Goal: Communication & Community: Ask a question

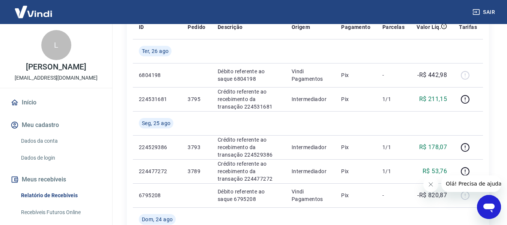
scroll to position [187, 0]
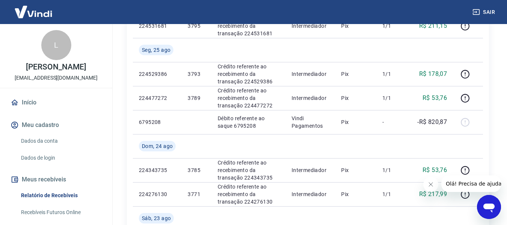
click at [485, 208] on icon "Abrir janela de mensagens" at bounding box center [488, 207] width 11 height 9
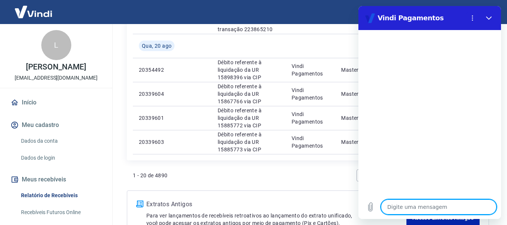
scroll to position [700, 0]
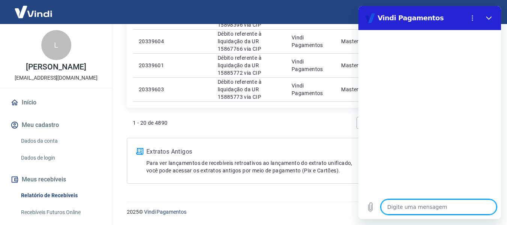
click at [409, 206] on textarea at bounding box center [438, 206] width 115 height 15
type textarea "b"
type textarea "x"
type textarea "bo"
type textarea "x"
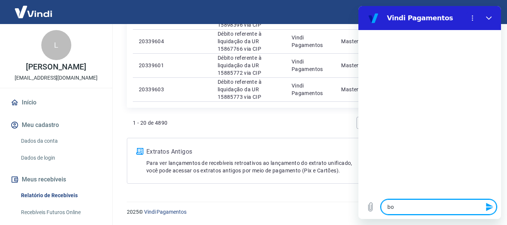
type textarea "bos"
type textarea "x"
type textarea "bos"
type textarea "x"
type textarea "bos t"
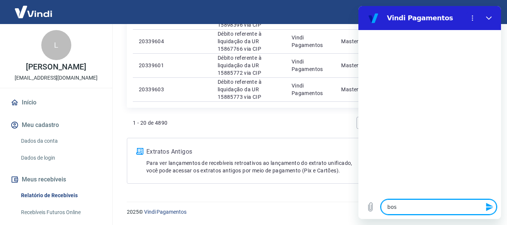
type textarea "x"
type textarea "bos ts"
type textarea "x"
type textarea "bos tsr"
type textarea "x"
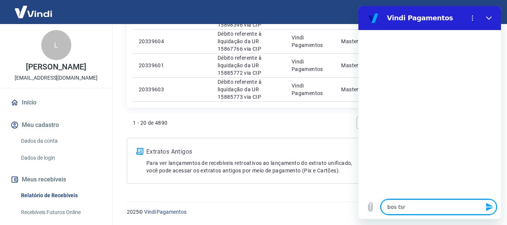
type textarea "bos tsrd"
type textarea "x"
type textarea "bos tsrde"
type textarea "x"
type textarea "bos tsrd"
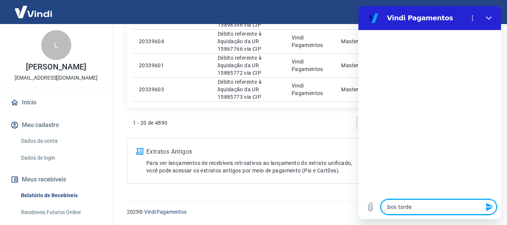
type textarea "x"
type textarea "bos tsr"
type textarea "x"
type textarea "bos ts"
type textarea "x"
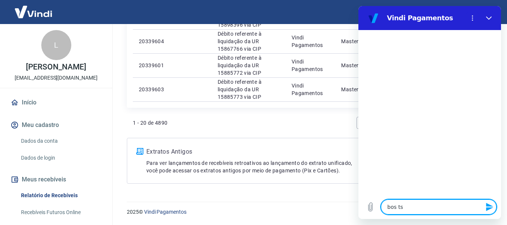
type textarea "bos t"
type textarea "x"
type textarea "bos ts"
type textarea "x"
type textarea "bos tst"
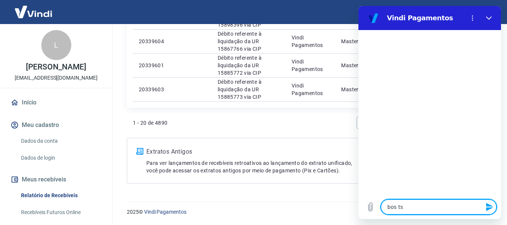
type textarea "x"
type textarea "bos ts"
type textarea "x"
type textarea "bos t"
type textarea "x"
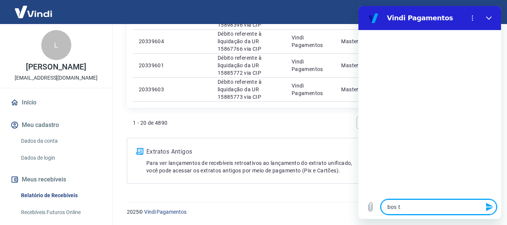
type textarea "bos ts"
type textarea "x"
type textarea "bos tsr"
type textarea "x"
type textarea "bos tsrf"
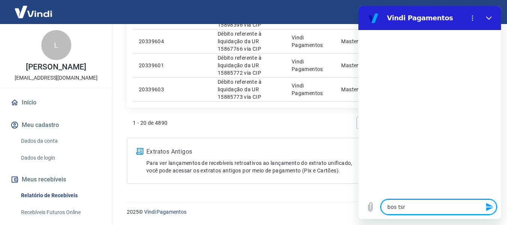
type textarea "x"
type textarea "bos tsr"
type textarea "x"
type textarea "bos ts"
type textarea "x"
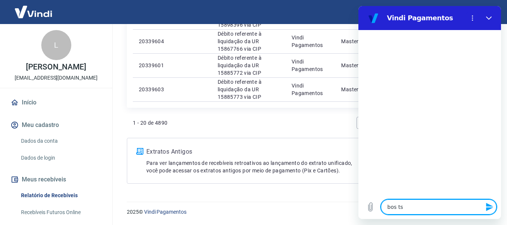
type textarea "bos t"
type textarea "x"
type textarea "bos ts"
type textarea "x"
type textarea "bos t"
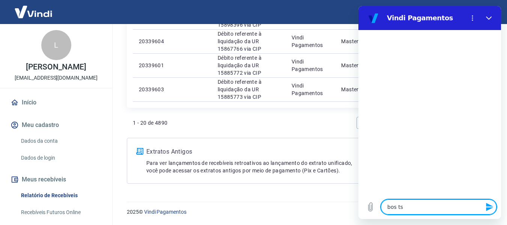
type textarea "x"
type textarea "bos ta"
type textarea "x"
type textarea "bos tar"
type textarea "x"
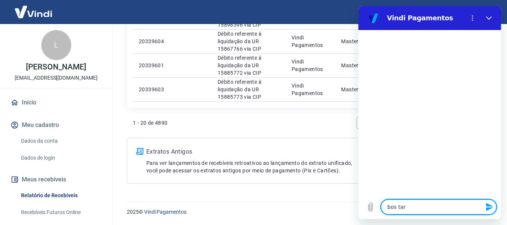
type textarea "bos tard"
type textarea "x"
type textarea "bos tarde"
type textarea "x"
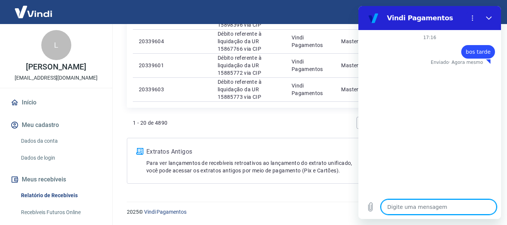
type textarea "t"
type textarea "x"
type textarea "tu"
type textarea "x"
type textarea "tud"
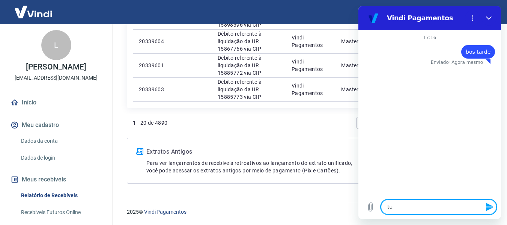
type textarea "x"
type textarea "tudo"
type textarea "x"
type textarea "tudo"
type textarea "x"
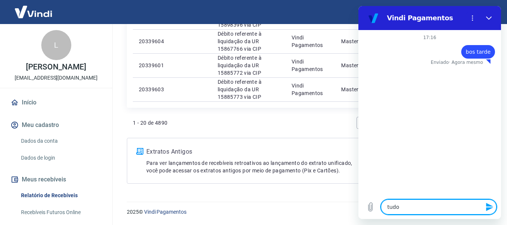
type textarea "tudo n"
type textarea "x"
type textarea "tudo ne"
type textarea "x"
type textarea "tudo n"
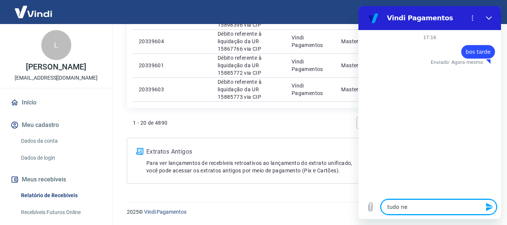
type textarea "x"
type textarea "tudo"
type textarea "x"
type textarea "tudo b"
type textarea "x"
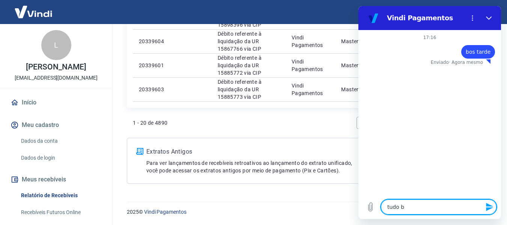
type textarea "tudo be"
type textarea "x"
type textarea "tudo bem"
type textarea "x"
type textarea "tudo bem?"
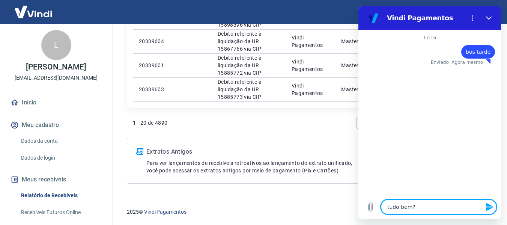
type textarea "x"
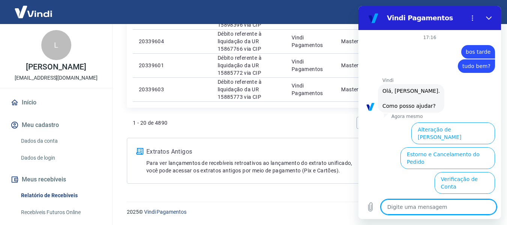
type textarea "x"
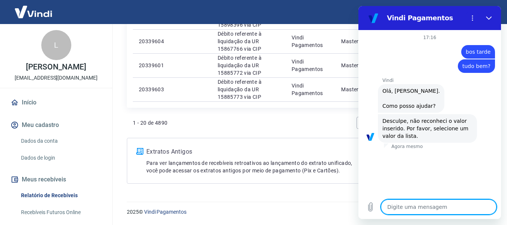
scroll to position [0, 0]
click at [419, 215] on div "Digite uma mensagem x" at bounding box center [429, 207] width 142 height 24
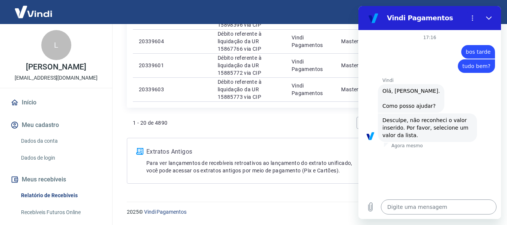
drag, startPoint x: 416, startPoint y: 198, endPoint x: 415, endPoint y: 203, distance: 4.7
click at [415, 202] on div "Digite uma mensagem x" at bounding box center [429, 207] width 142 height 24
click at [415, 203] on textarea at bounding box center [438, 206] width 115 height 15
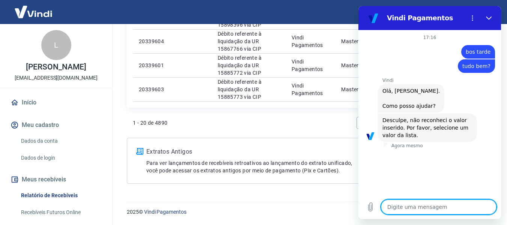
type textarea "f"
type textarea "x"
type textarea "fa"
type textarea "x"
type textarea "fal"
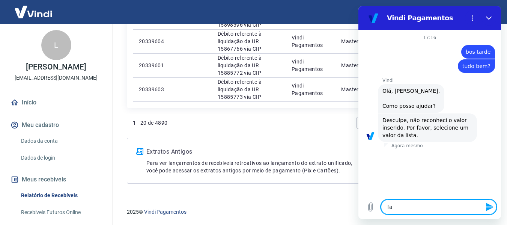
type textarea "x"
type textarea "fala"
type textarea "x"
type textarea "falar"
type textarea "x"
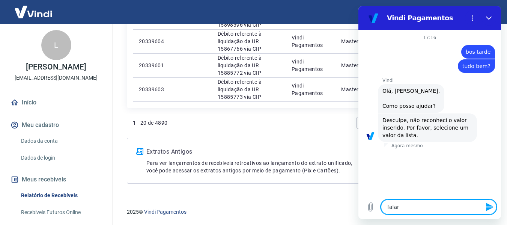
type textarea "falar"
type textarea "x"
type textarea "falar c"
type textarea "x"
type textarea "falar co"
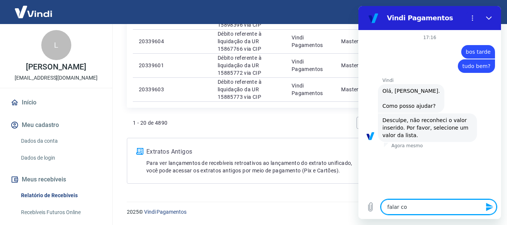
type textarea "x"
type textarea "falar com"
type textarea "x"
type textarea "falar com"
type textarea "x"
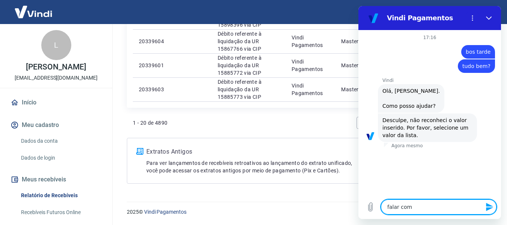
type textarea "falar com a"
type textarea "x"
type textarea "falar com at"
type textarea "x"
type textarea "falar com ate"
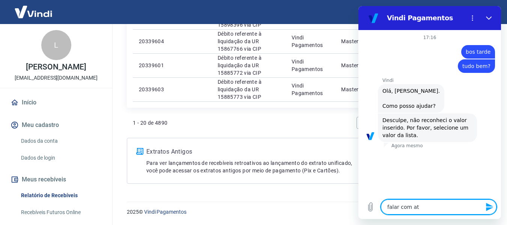
type textarea "x"
type textarea "falar com [GEOGRAPHIC_DATA]"
type textarea "x"
type textarea "falar com atend"
type textarea "x"
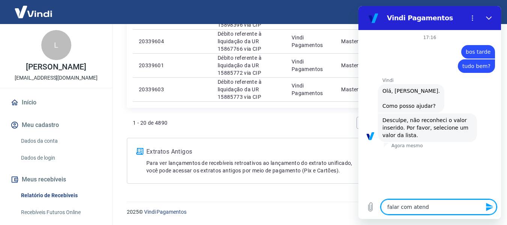
type textarea "falar com atende"
type textarea "x"
type textarea "falar com atenden"
type textarea "x"
type textarea "falar com atendent"
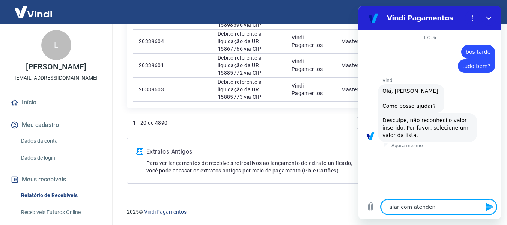
type textarea "x"
type textarea "falar com atendente"
type textarea "x"
type textarea "falar com atendente"
type textarea "x"
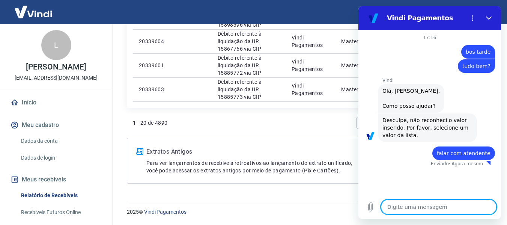
type textarea "x"
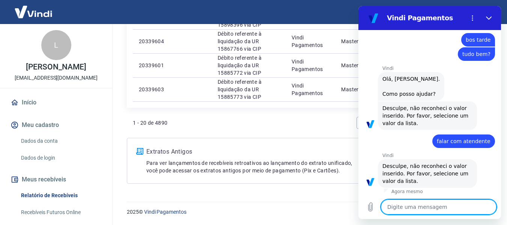
scroll to position [13, 0]
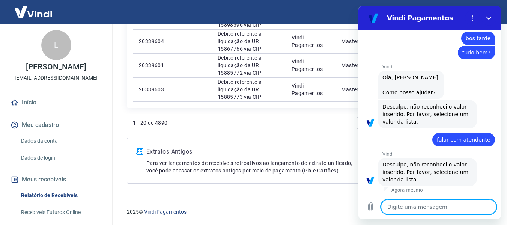
click at [425, 206] on textarea at bounding box center [438, 206] width 115 height 15
type textarea "f"
type textarea "x"
type textarea "fa"
type textarea "x"
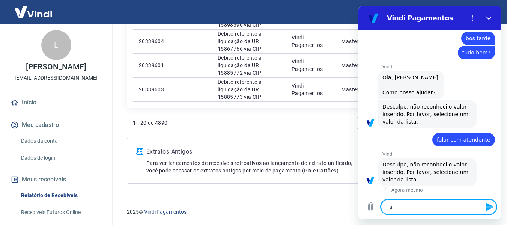
type textarea "fal"
type textarea "x"
type textarea "fala"
type textarea "x"
type textarea "fala"
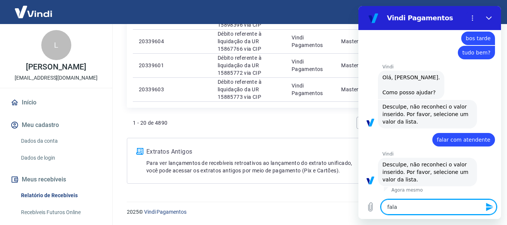
type textarea "x"
type textarea "fala ="
type textarea "x"
type textarea "fala =r"
type textarea "x"
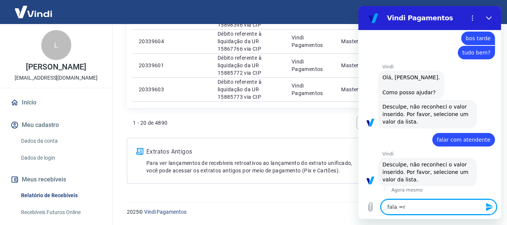
type textarea "fala ="
type textarea "x"
type textarea "fala"
type textarea "x"
type textarea "fala"
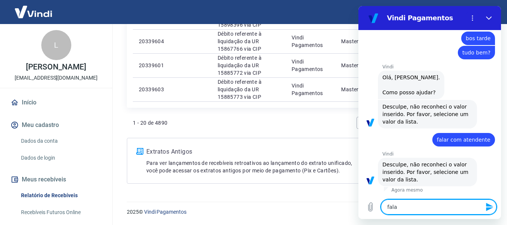
type textarea "x"
type textarea "falar"
type textarea "x"
type textarea "falar"
type textarea "x"
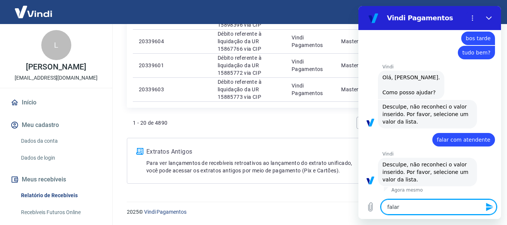
type textarea "falar c"
type textarea "x"
type textarea "falar co"
type textarea "x"
type textarea "falar com"
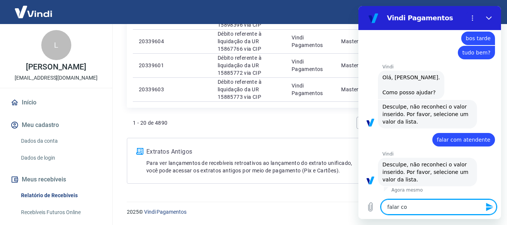
type textarea "x"
type textarea "falar com"
type textarea "x"
type textarea "falar com a"
type textarea "x"
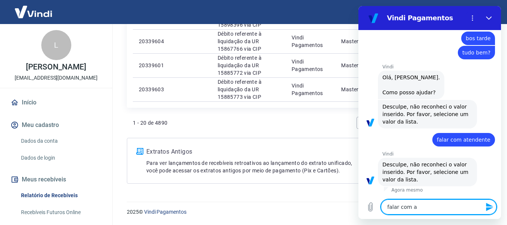
type textarea "falar com at"
type textarea "x"
type textarea "falar com ate"
type textarea "x"
type textarea "falar com [GEOGRAPHIC_DATA]"
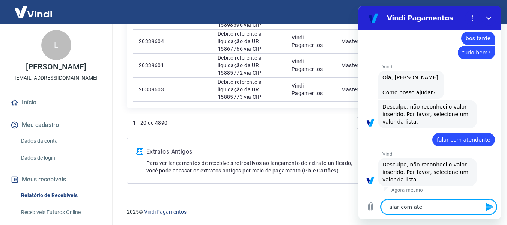
type textarea "x"
type textarea "falar com atend"
type textarea "x"
type textarea "falar com atenden"
type textarea "x"
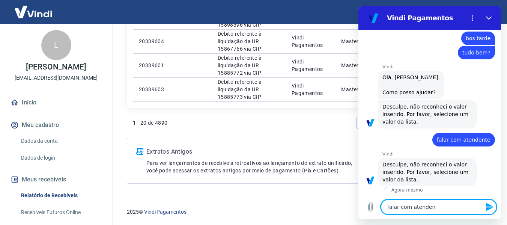
type textarea "falar com atendent"
type textarea "x"
type textarea "falar com atendente"
type textarea "x"
type textarea "falar com atendente"
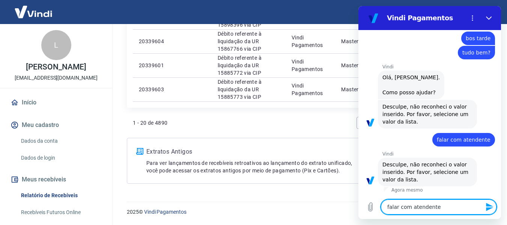
type textarea "x"
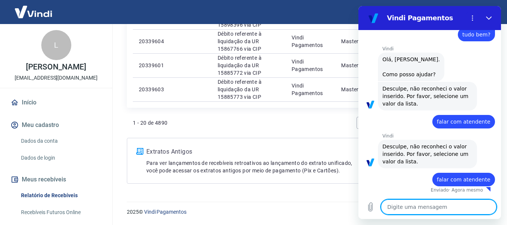
type textarea "x"
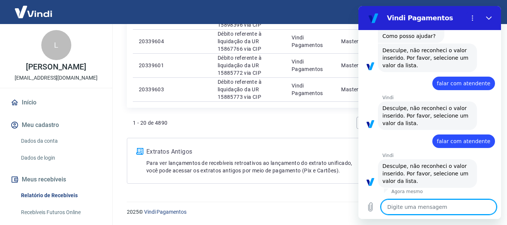
scroll to position [71, 0]
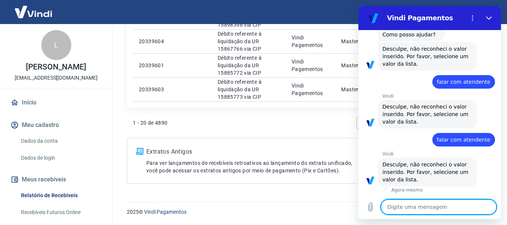
type textarea "f"
type textarea "x"
type textarea "fa"
type textarea "x"
type textarea "fal"
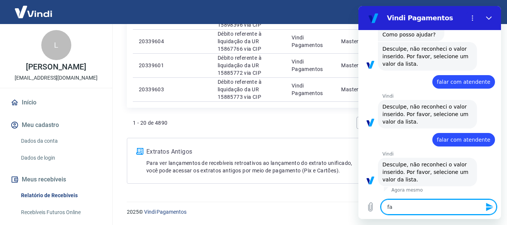
type textarea "x"
type textarea "fala"
type textarea "x"
type textarea "falar"
type textarea "x"
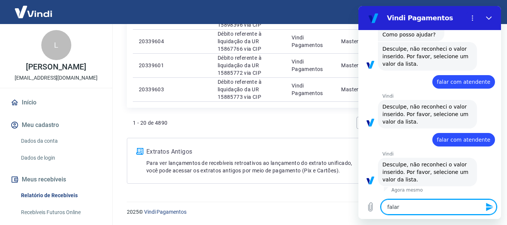
type textarea "falar"
type textarea "x"
type textarea "falar c"
type textarea "x"
type textarea "falar co"
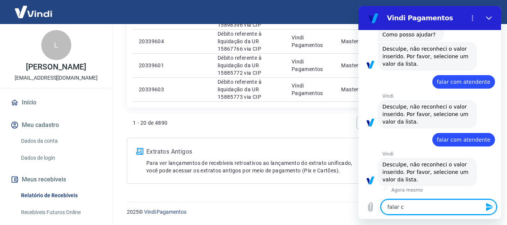
type textarea "x"
type textarea "falar com"
type textarea "x"
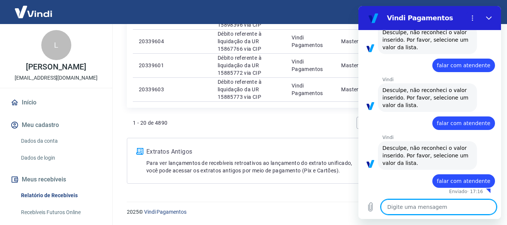
scroll to position [89, 0]
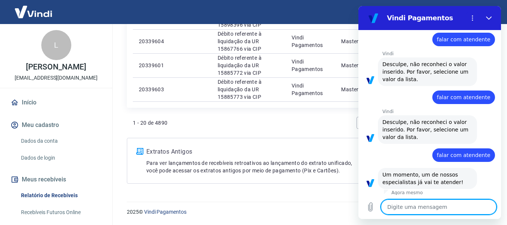
click at [437, 182] on div "diz: Um momento, um de nossos especialistas já vai te atender!" at bounding box center [432, 178] width 136 height 22
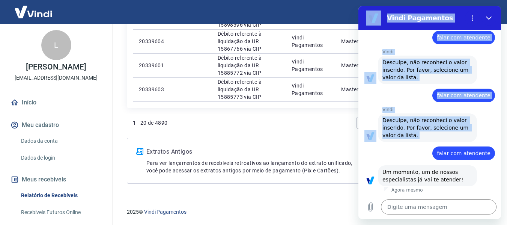
drag, startPoint x: 436, startPoint y: 154, endPoint x: 462, endPoint y: 148, distance: 27.0
click html "Vindi Pagamentos 17:16 diz: bos tarde Enviado · 17:16 diz: tudo bem? Enviado · …"
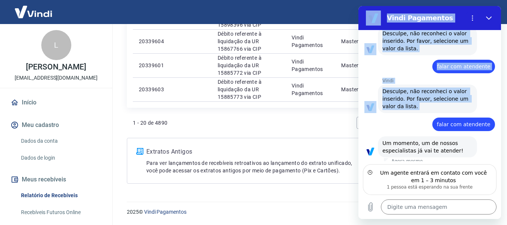
scroll to position [149, 0]
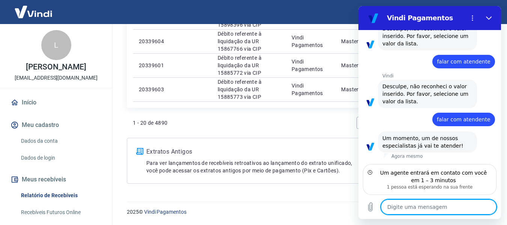
click at [428, 204] on textarea at bounding box center [438, 206] width 115 height 15
click at [432, 207] on textarea at bounding box center [438, 206] width 115 height 15
click at [432, 210] on textarea at bounding box center [438, 206] width 115 height 15
click at [431, 210] on textarea at bounding box center [438, 206] width 115 height 15
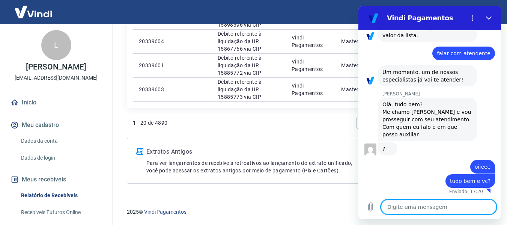
scroll to position [217, 0]
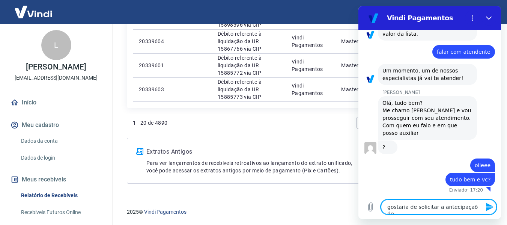
click at [470, 208] on textarea "gostaria de solicitar a antecipaçaõ de" at bounding box center [438, 206] width 115 height 15
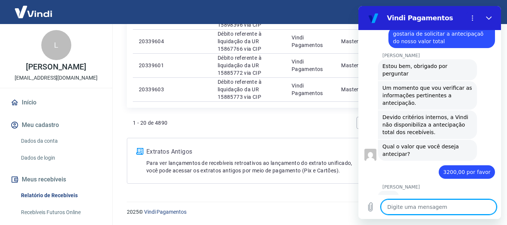
scroll to position [376, 0]
click at [450, 199] on textarea at bounding box center [438, 206] width 115 height 15
click at [446, 213] on textarea at bounding box center [438, 206] width 115 height 15
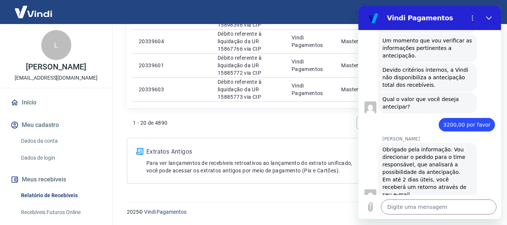
drag, startPoint x: 417, startPoint y: 222, endPoint x: 59, endPoint y: 212, distance: 358.6
click at [417, 222] on div "2025 © Vindi Pagamentos" at bounding box center [308, 208] width 380 height 32
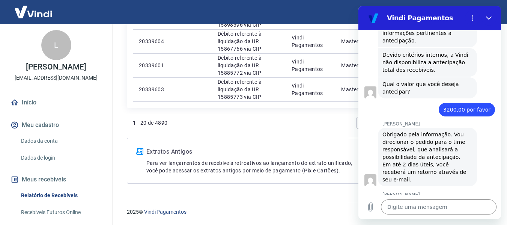
scroll to position [438, 0]
click at [429, 203] on textarea at bounding box center [438, 206] width 115 height 15
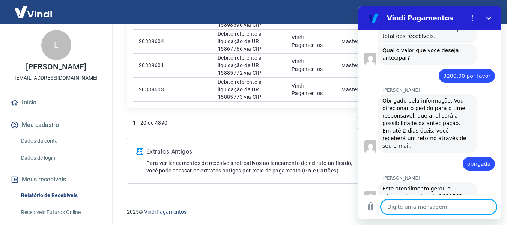
scroll to position [474, 0]
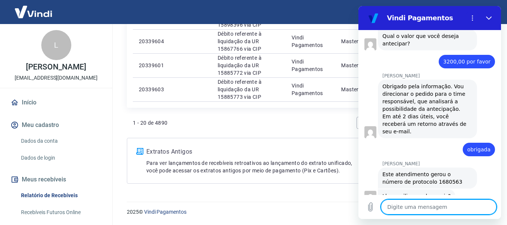
click at [428, 205] on textarea at bounding box center [438, 206] width 115 height 15
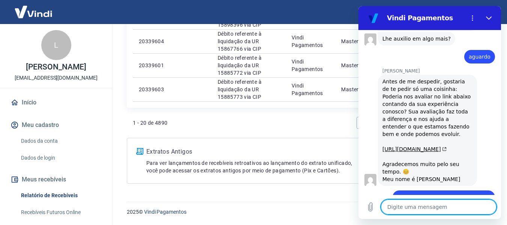
scroll to position [708, 0]
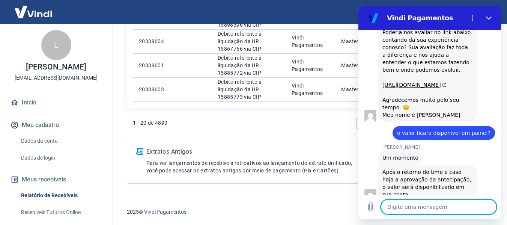
click at [430, 210] on textarea at bounding box center [438, 206] width 115 height 15
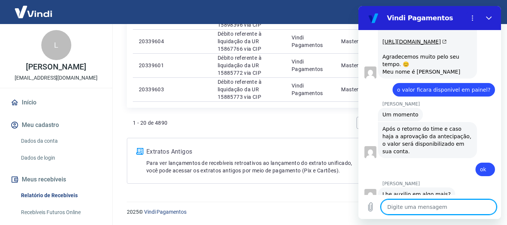
scroll to position [765, 0]
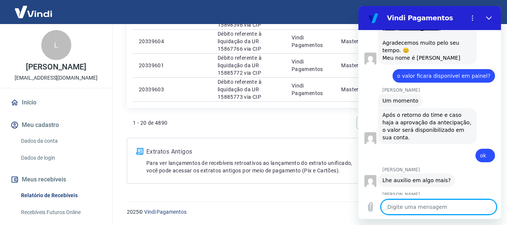
click at [442, 200] on textarea at bounding box center [438, 206] width 115 height 15
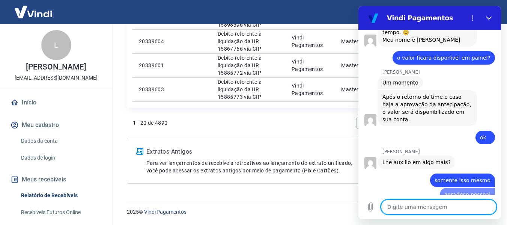
scroll to position [797, 0]
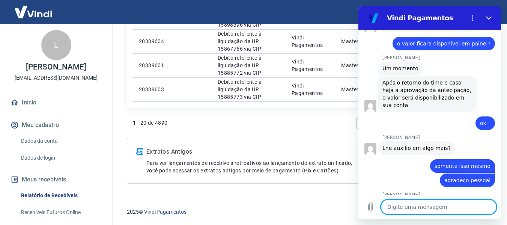
click at [427, 206] on textarea at bounding box center [438, 206] width 115 height 15
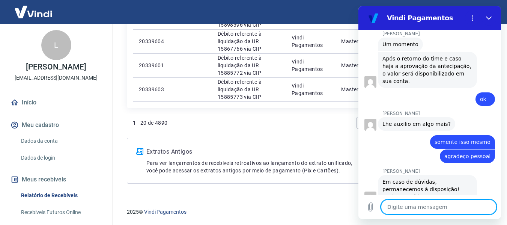
click at [420, 206] on textarea at bounding box center [438, 206] width 115 height 15
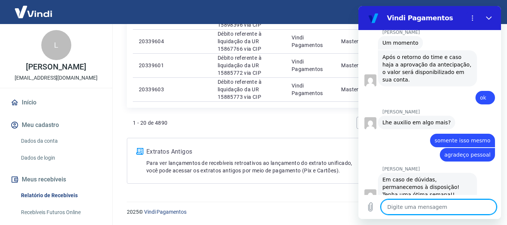
click at [418, 212] on textarea at bounding box center [438, 206] width 115 height 15
click at [417, 209] on textarea at bounding box center [438, 206] width 115 height 15
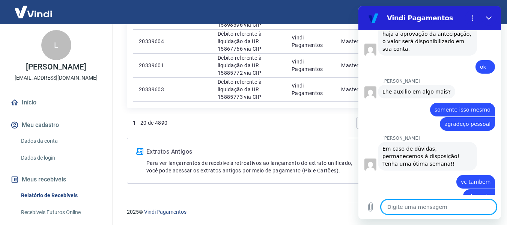
scroll to position [855, 0]
